Goal: Task Accomplishment & Management: Manage account settings

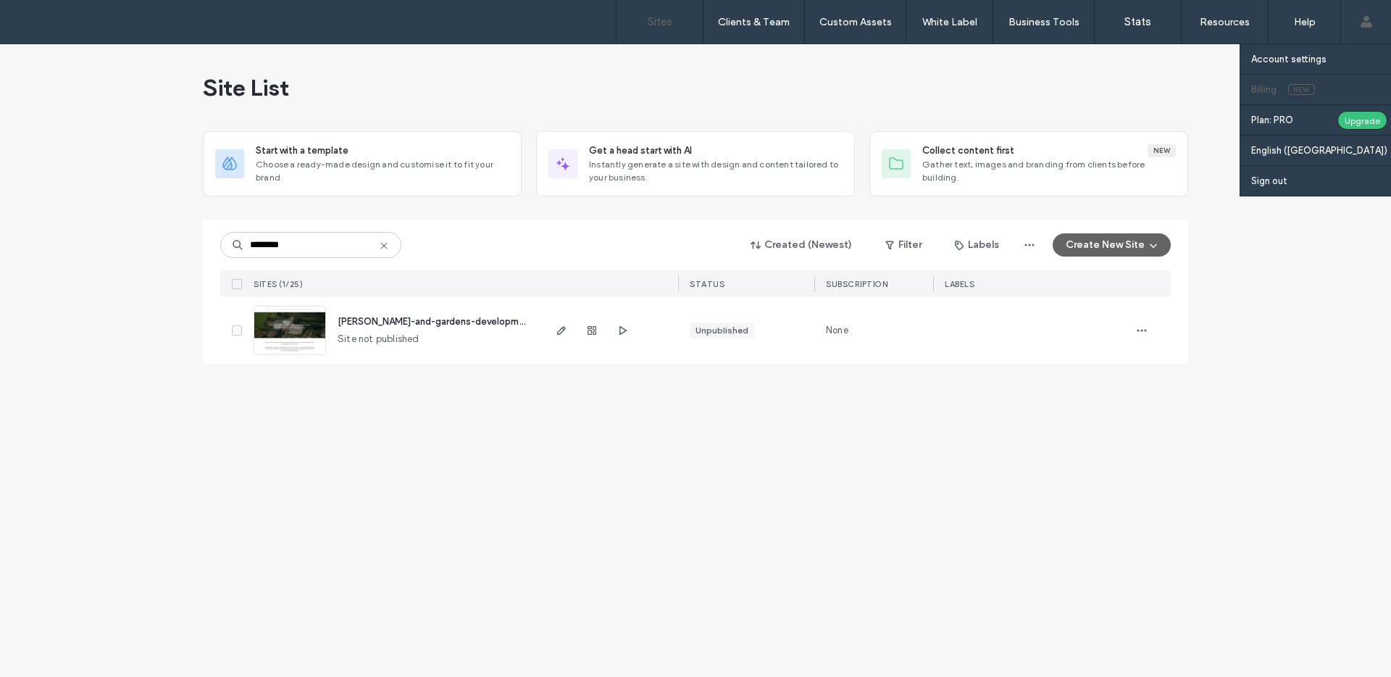
click at [1267, 91] on label "Billing" at bounding box center [1263, 89] width 25 height 11
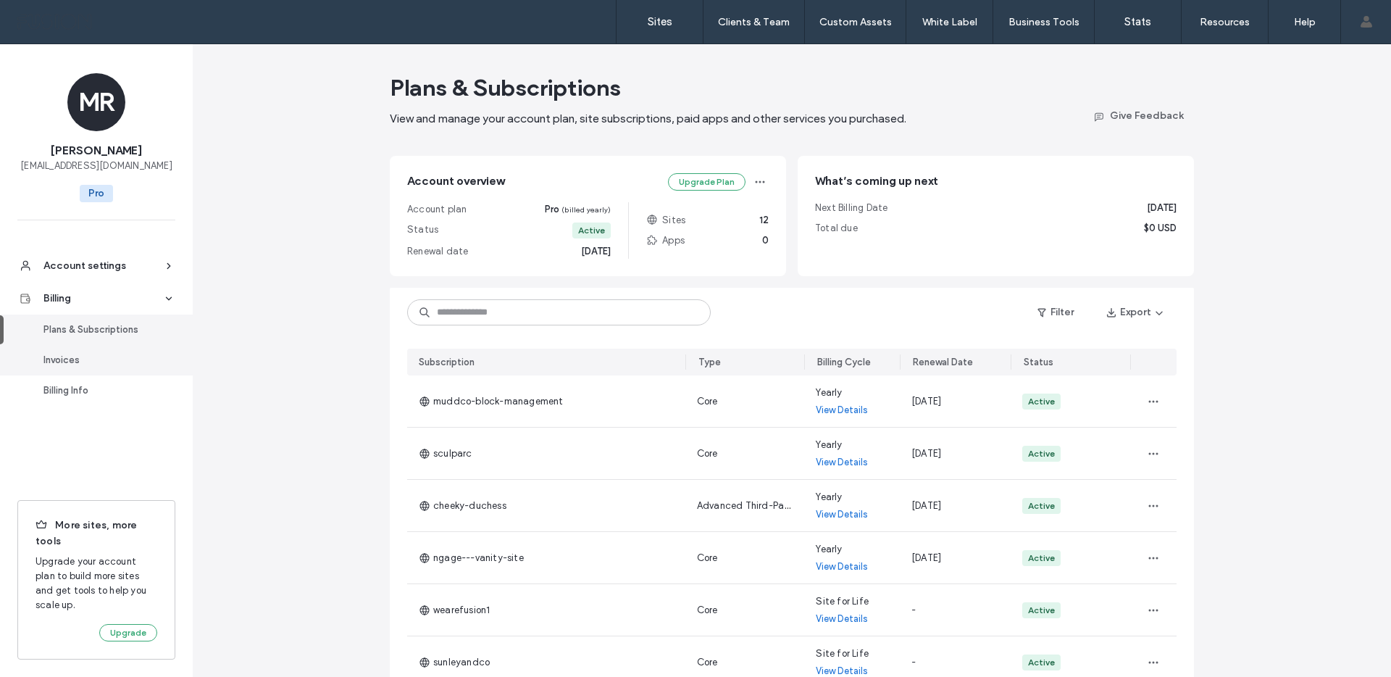
click at [64, 355] on div "Invoices" at bounding box center [102, 360] width 119 height 14
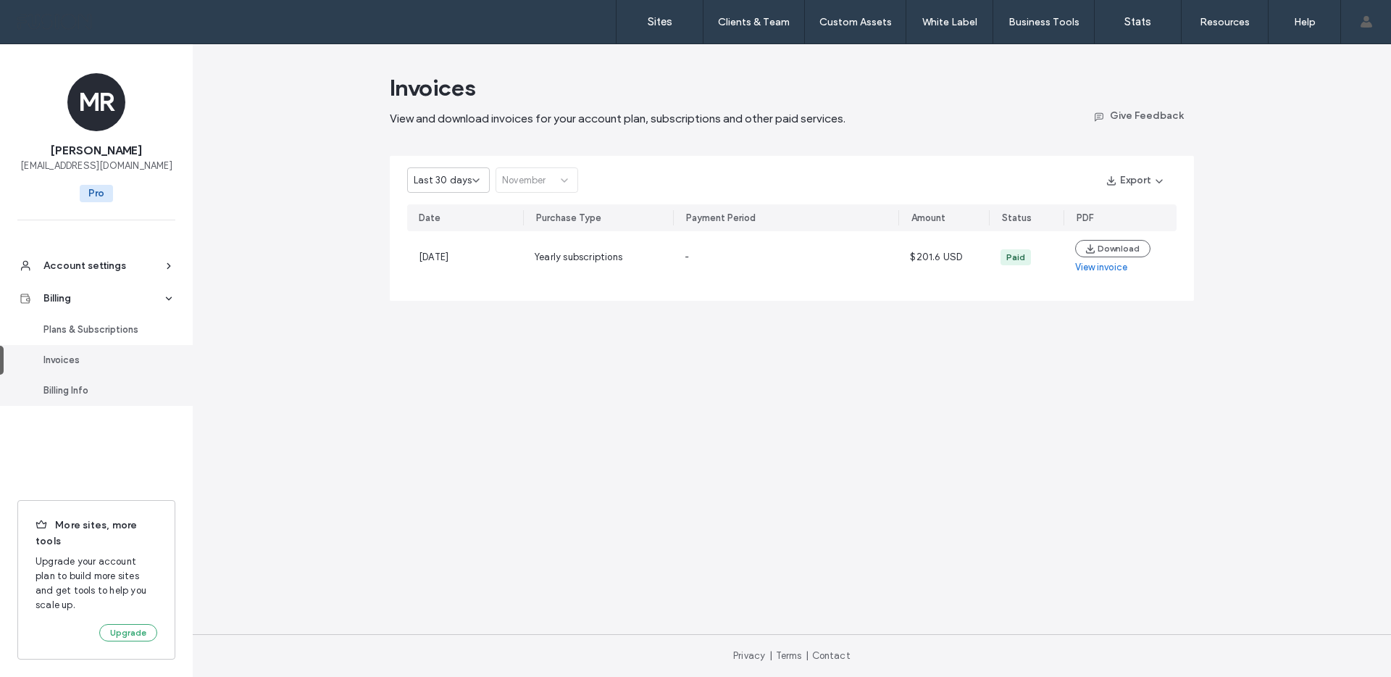
click at [56, 390] on div "Billing Info" at bounding box center [102, 390] width 119 height 14
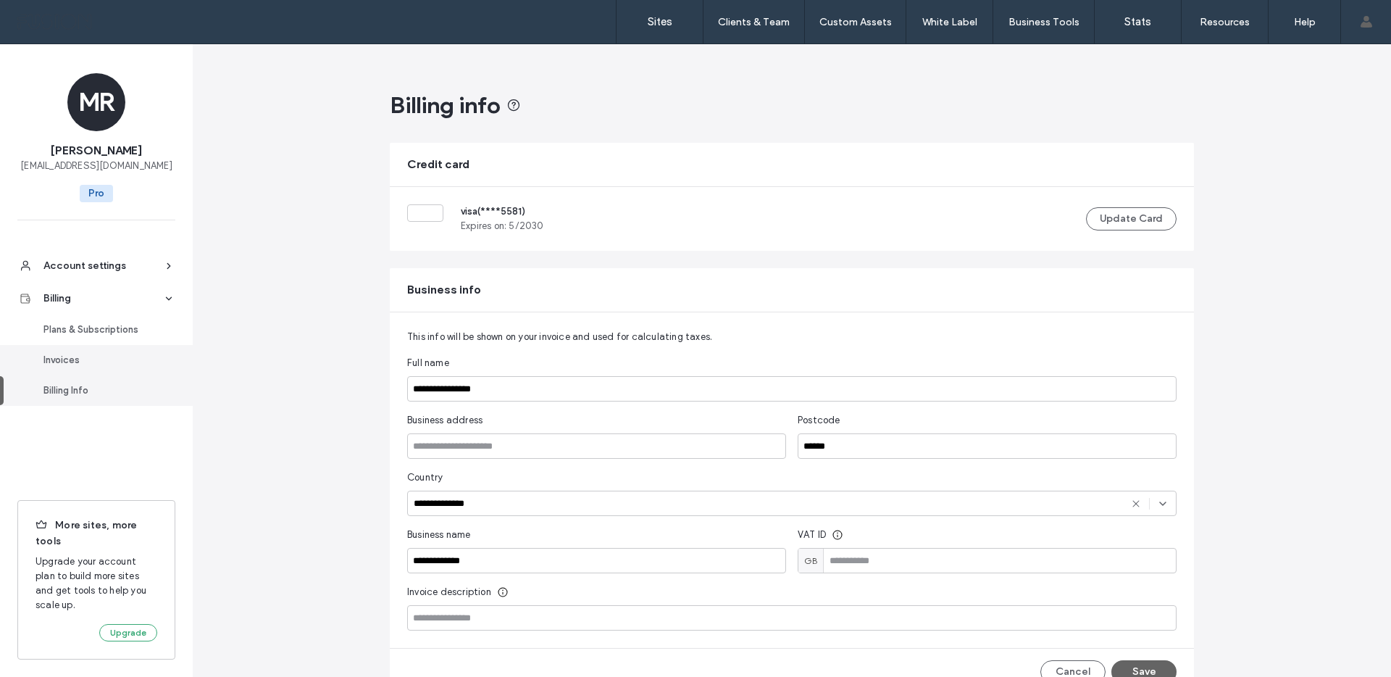
click at [124, 357] on div "Invoices" at bounding box center [102, 360] width 119 height 14
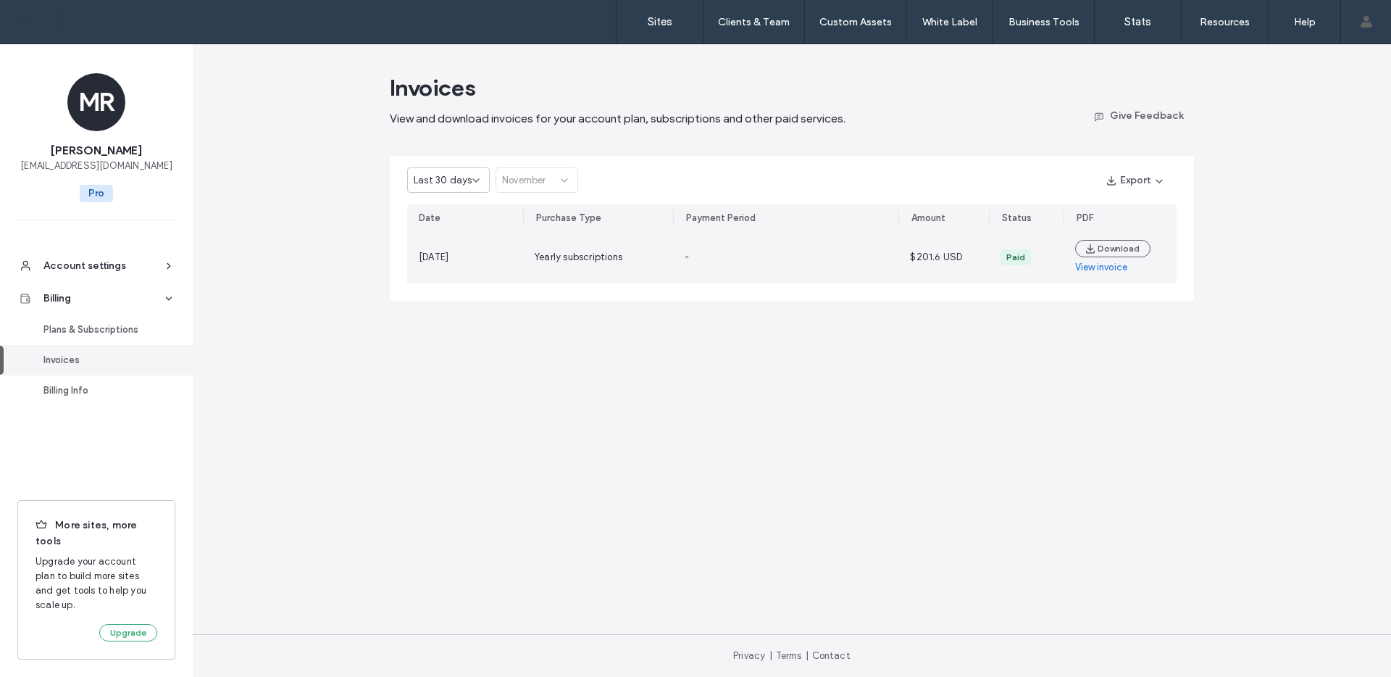
drag, startPoint x: 448, startPoint y: 259, endPoint x: 749, endPoint y: 264, distance: 301.4
click at [749, 264] on section "[DATE] Yearly subscriptions - $201.6 USD Paid Download View invoice" at bounding box center [791, 257] width 769 height 52
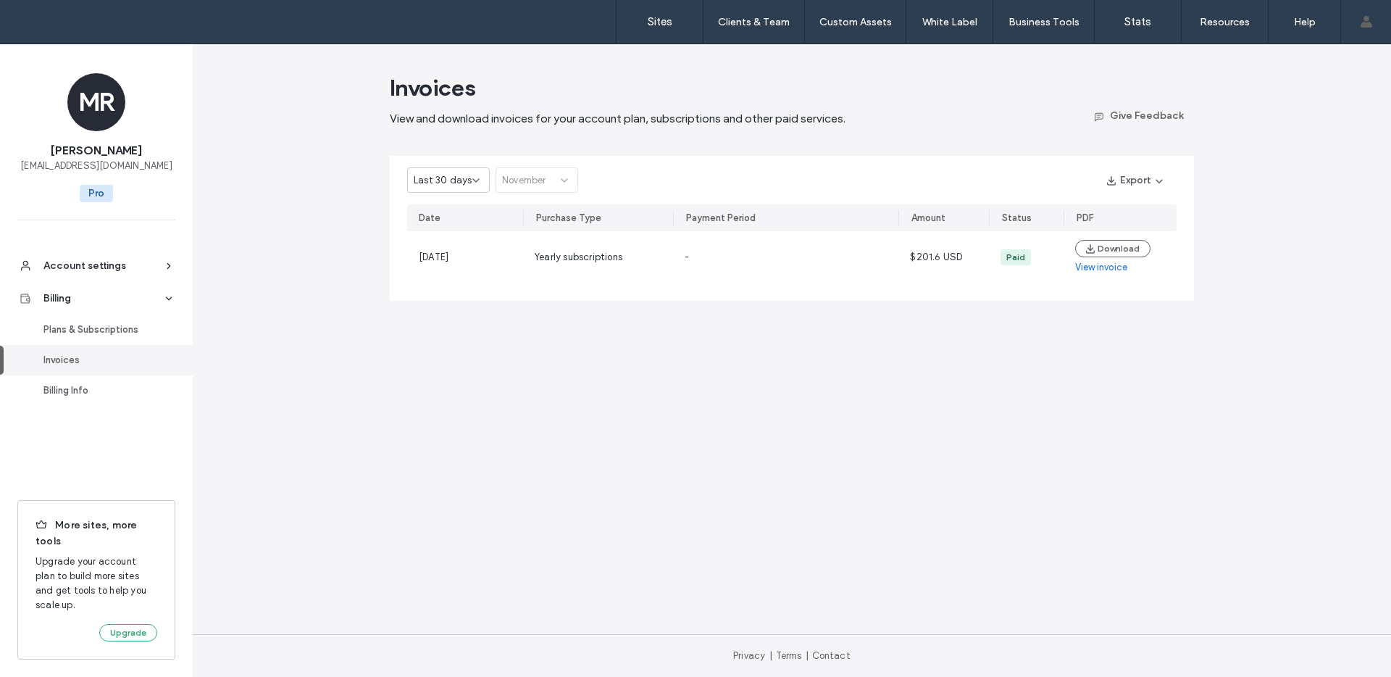
click at [461, 323] on main "Invoices View and download invoices for your account plan, subscriptions and ot…" at bounding box center [792, 339] width 804 height 590
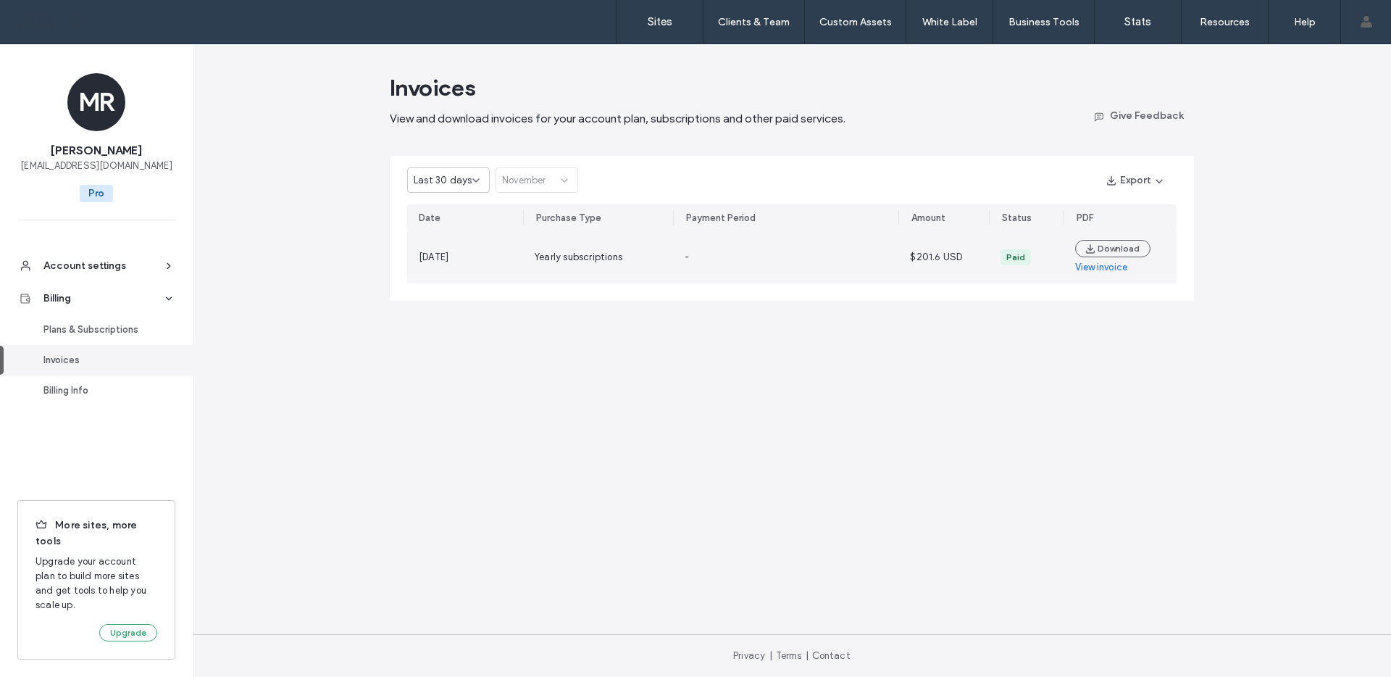
click at [904, 251] on div "$201.6 USD" at bounding box center [943, 257] width 90 height 52
click at [448, 261] on span "[DATE]" at bounding box center [434, 256] width 30 height 11
click at [1105, 270] on link "View invoice" at bounding box center [1101, 267] width 52 height 14
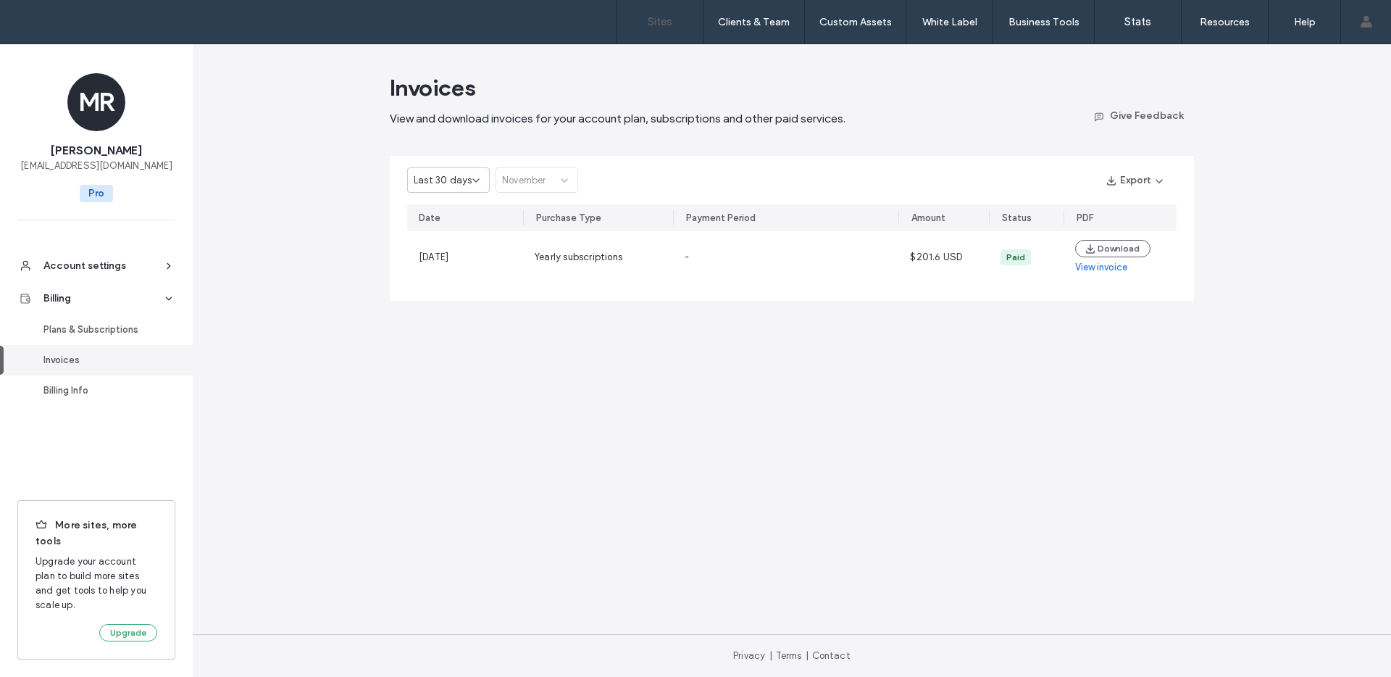
click at [673, 12] on link "Sites" at bounding box center [659, 21] width 86 height 43
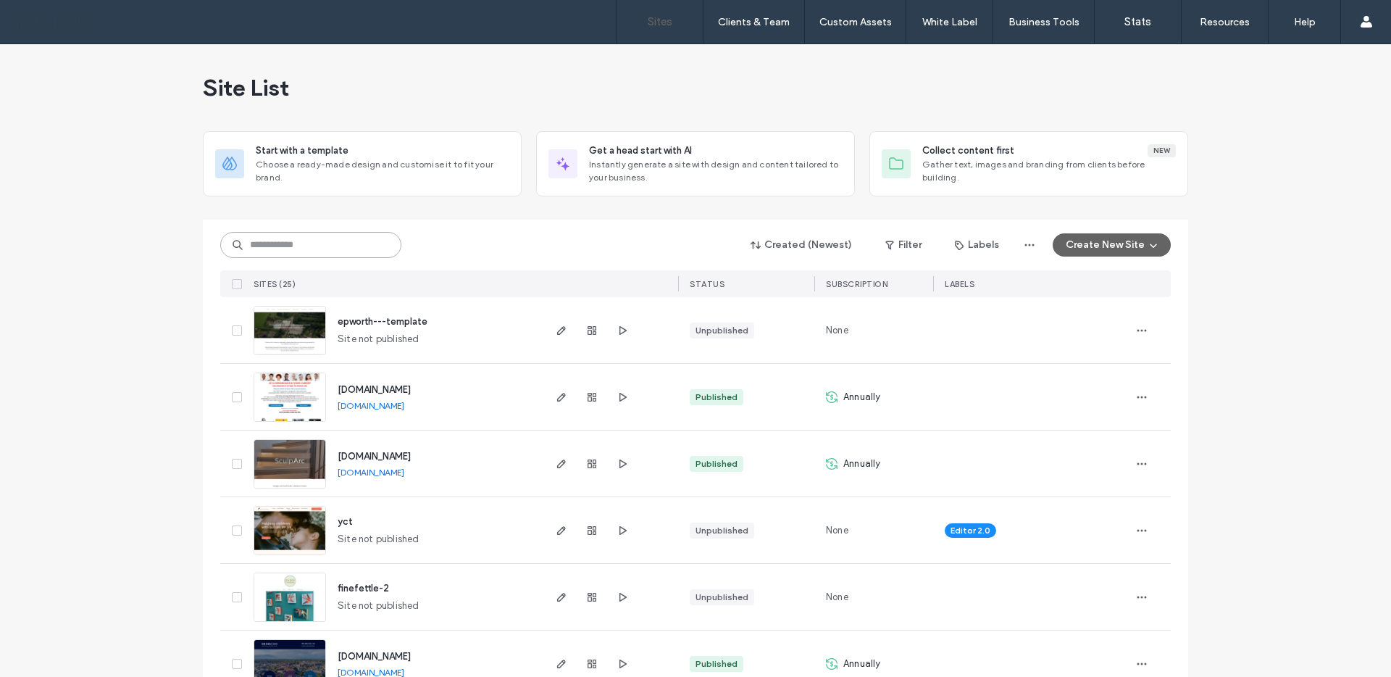
click at [299, 240] on input at bounding box center [310, 245] width 181 height 26
paste input "********"
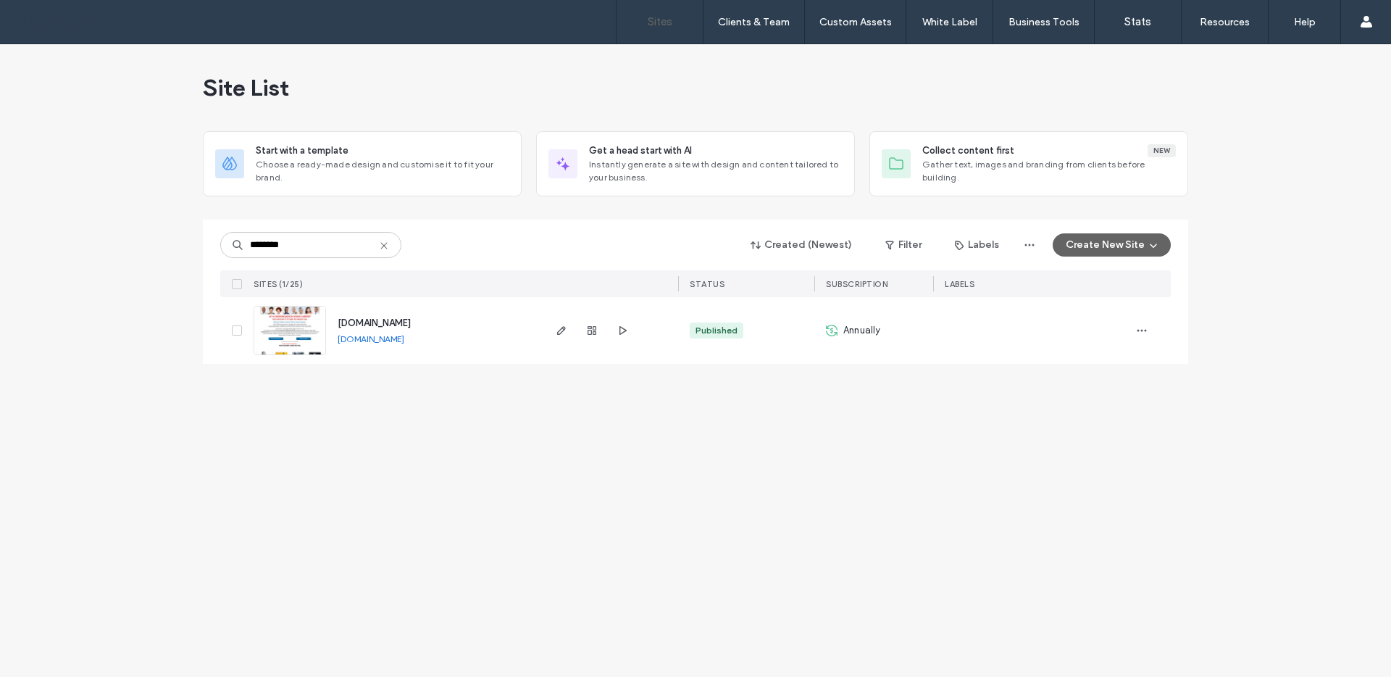
drag, startPoint x: 523, startPoint y: 322, endPoint x: 340, endPoint y: 315, distance: 183.4
click at [340, 315] on div "[DOMAIN_NAME] [DOMAIN_NAME]" at bounding box center [433, 330] width 215 height 67
copy span "[DOMAIN_NAME]"
click at [336, 243] on input "********" at bounding box center [310, 245] width 181 height 26
paste input
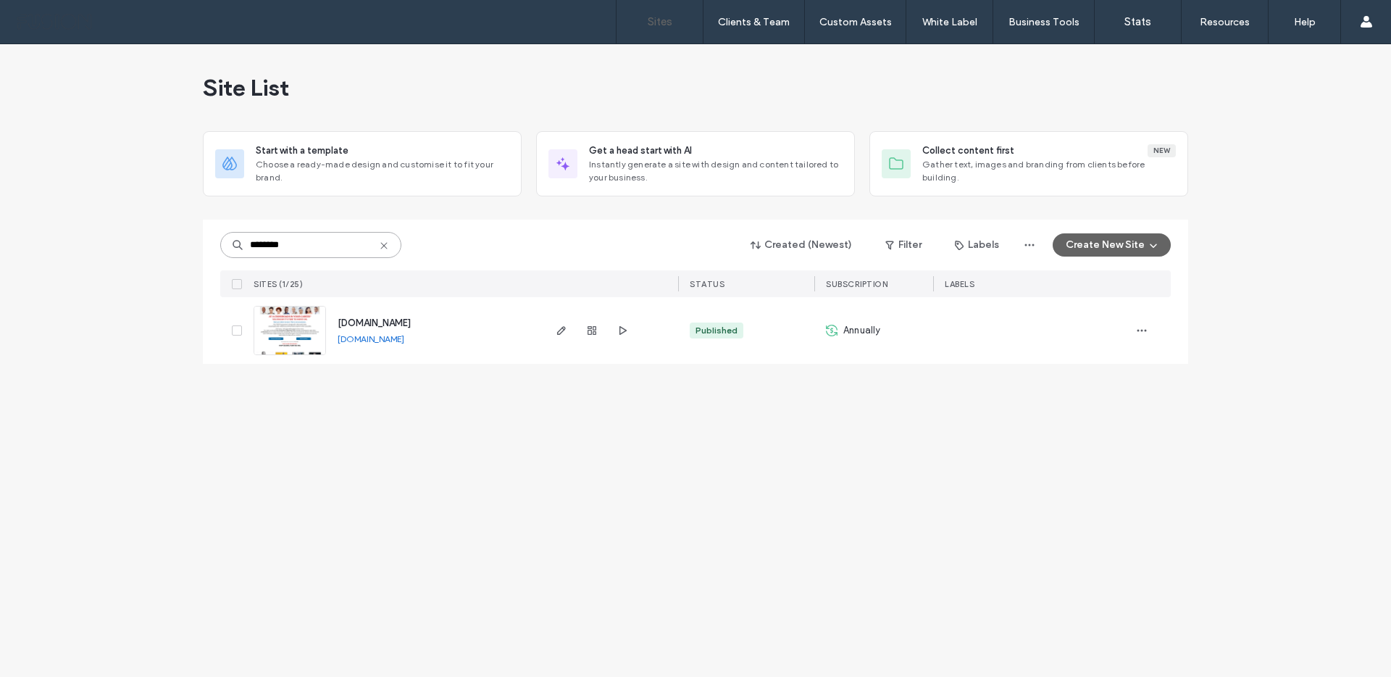
type input "********"
click at [1146, 332] on icon "button" at bounding box center [1142, 331] width 12 height 12
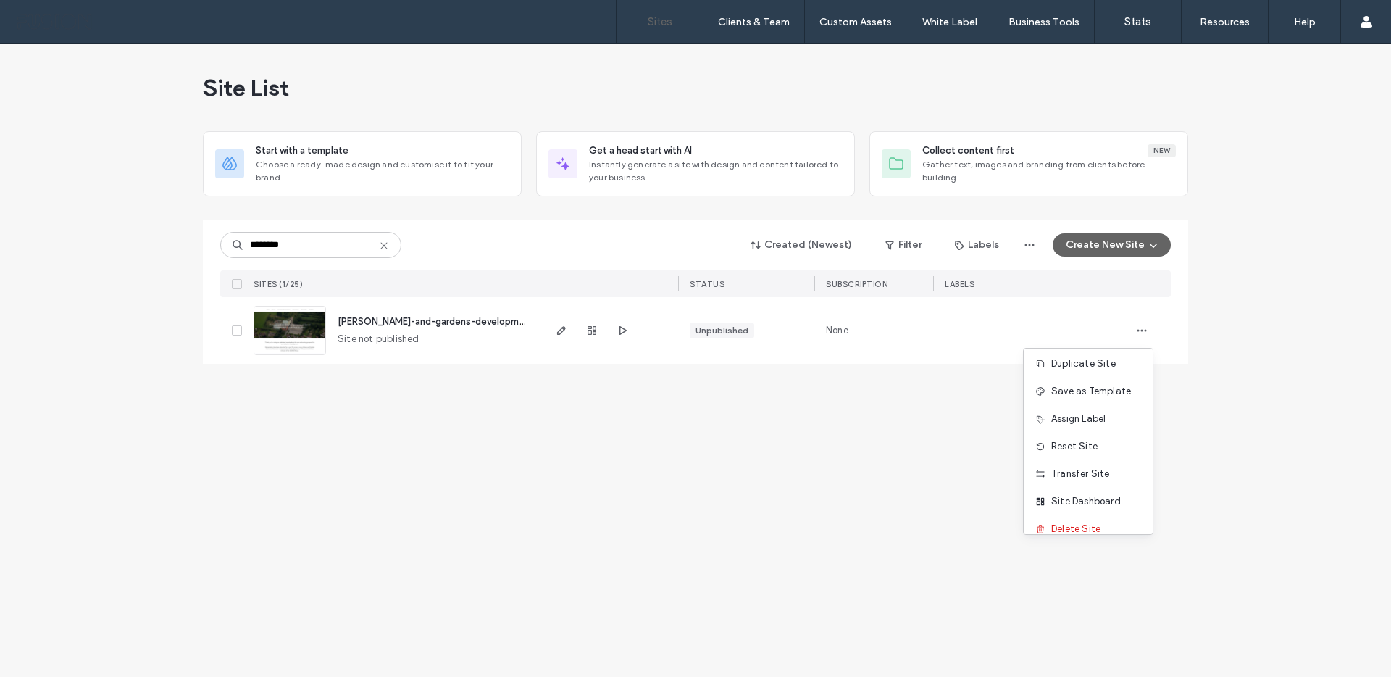
scroll to position [46, 0]
